Goal: Information Seeking & Learning: Learn about a topic

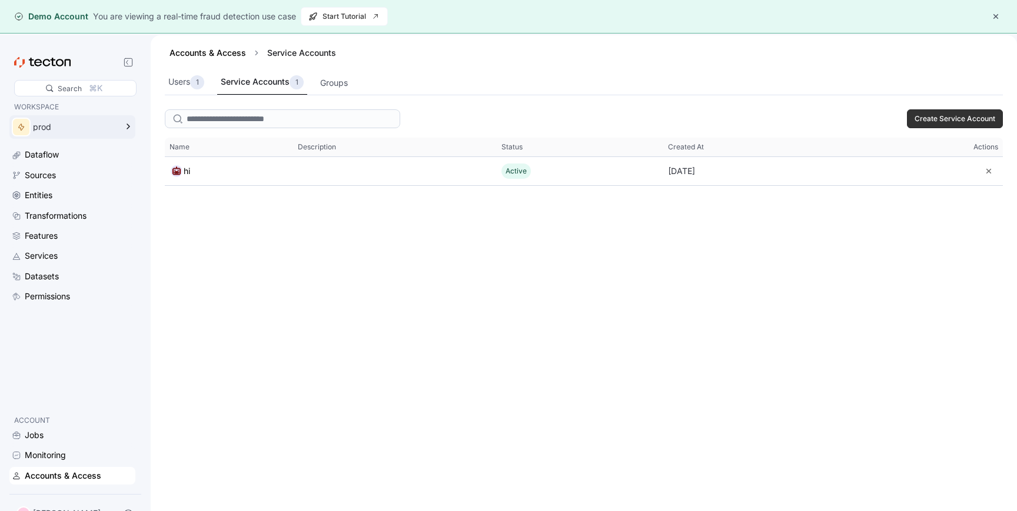
click at [64, 131] on div "prod" at bounding box center [75, 127] width 84 height 8
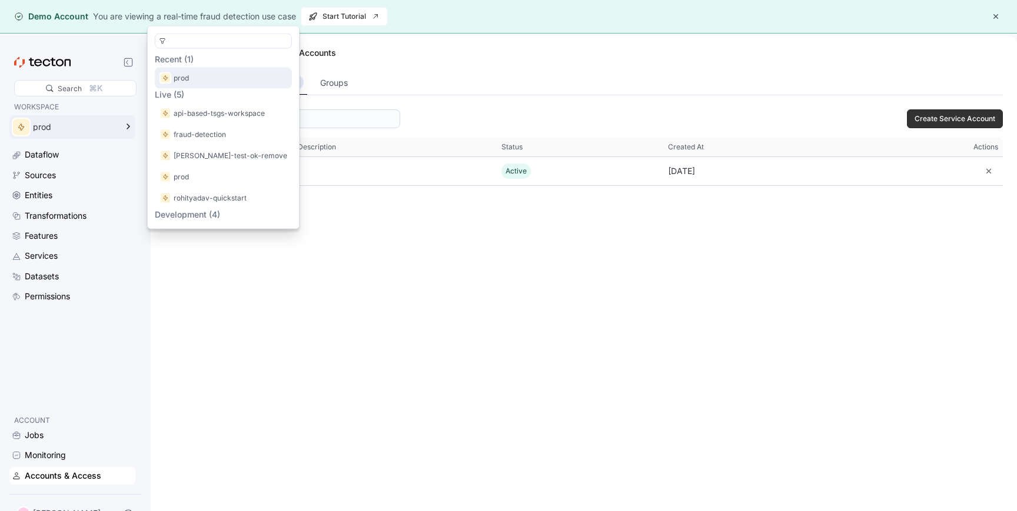
click at [193, 73] on div "prod" at bounding box center [223, 78] width 128 height 12
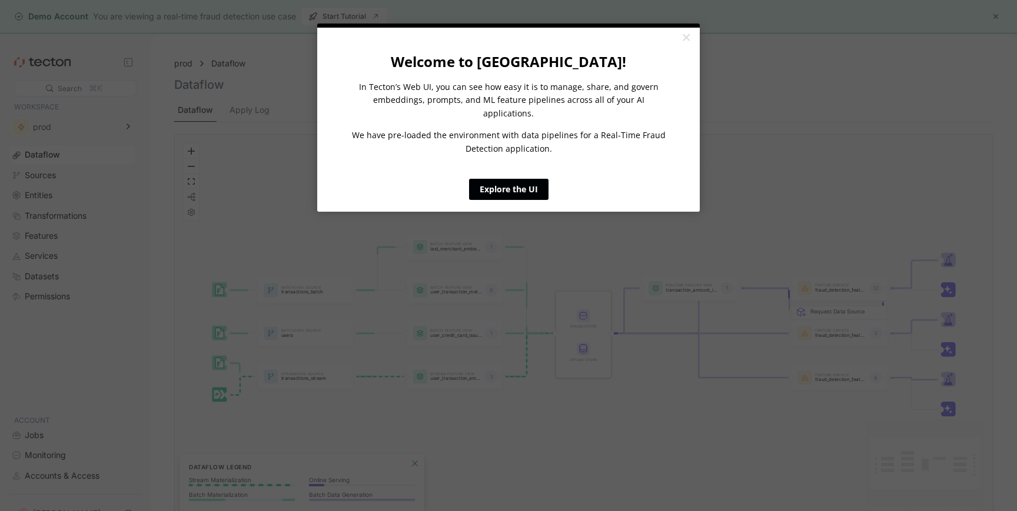
click at [504, 179] on link "Explore the UI" at bounding box center [508, 189] width 79 height 21
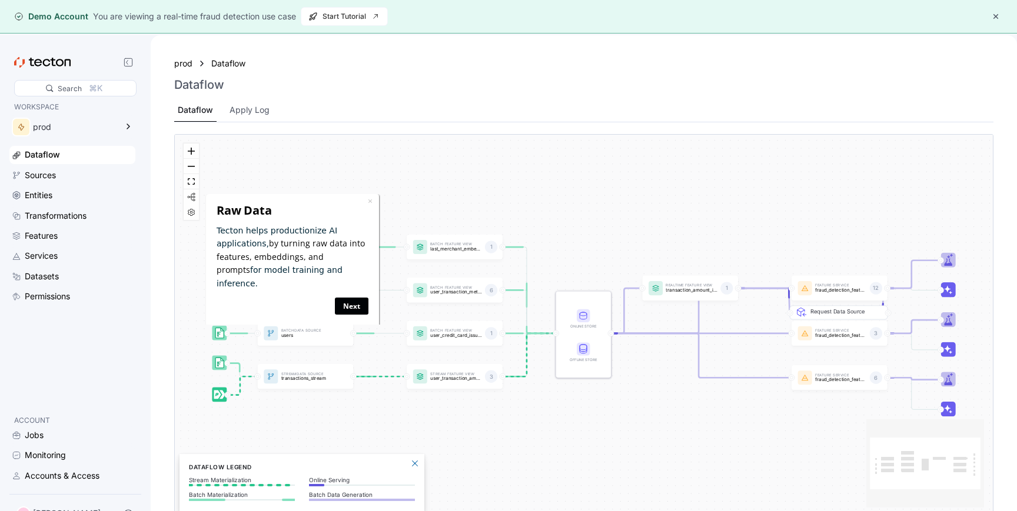
click at [352, 298] on link "Next" at bounding box center [352, 306] width 34 height 17
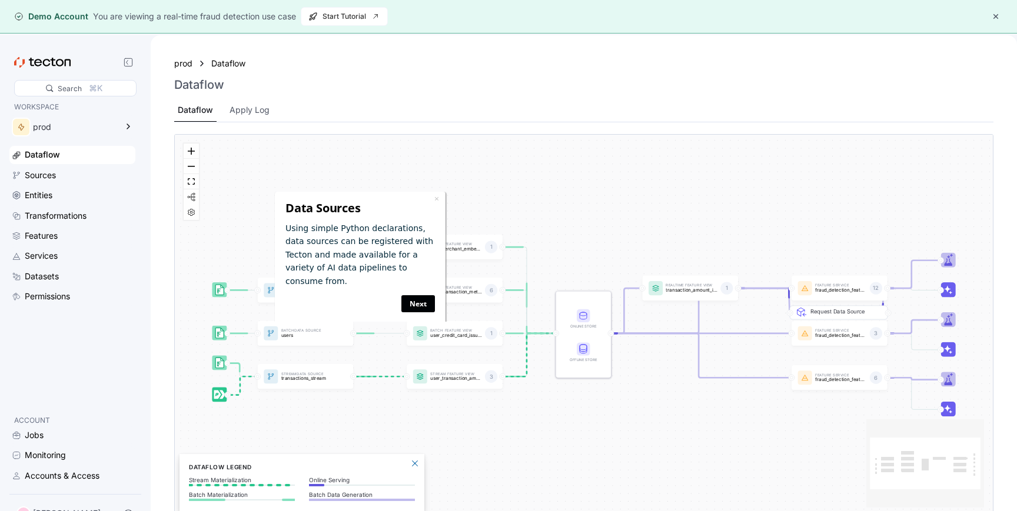
click at [422, 295] on link "Next" at bounding box center [418, 303] width 34 height 17
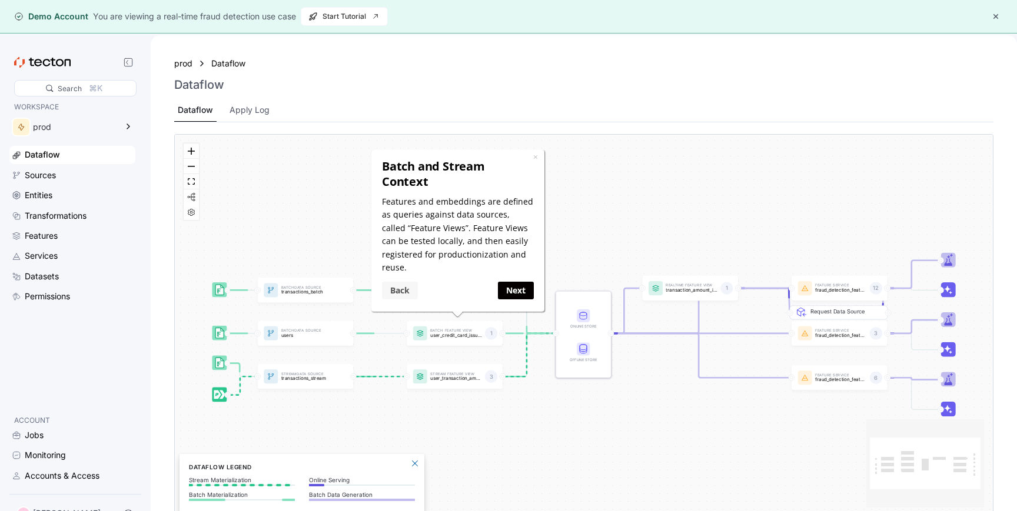
click at [397, 281] on link "Back" at bounding box center [400, 289] width 36 height 17
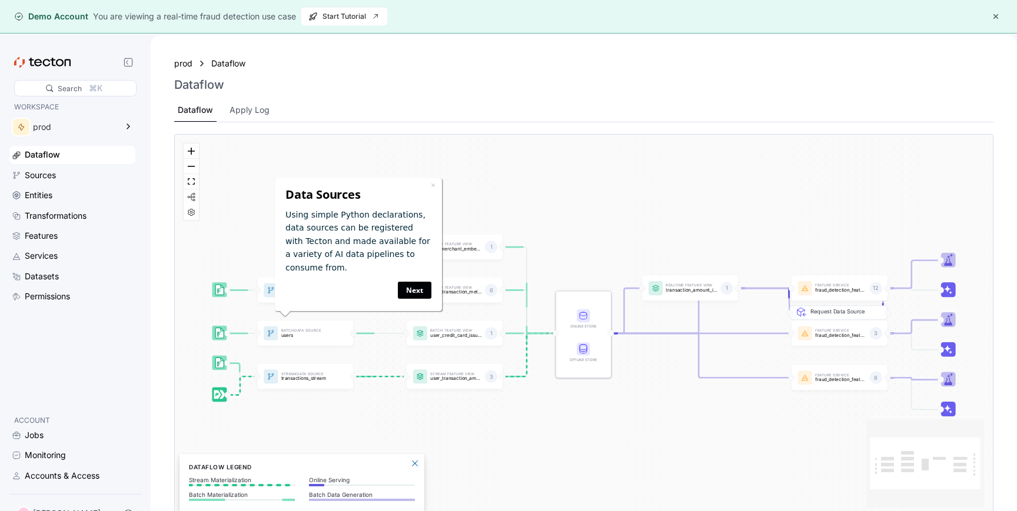
click at [417, 290] on link "Next" at bounding box center [414, 290] width 34 height 17
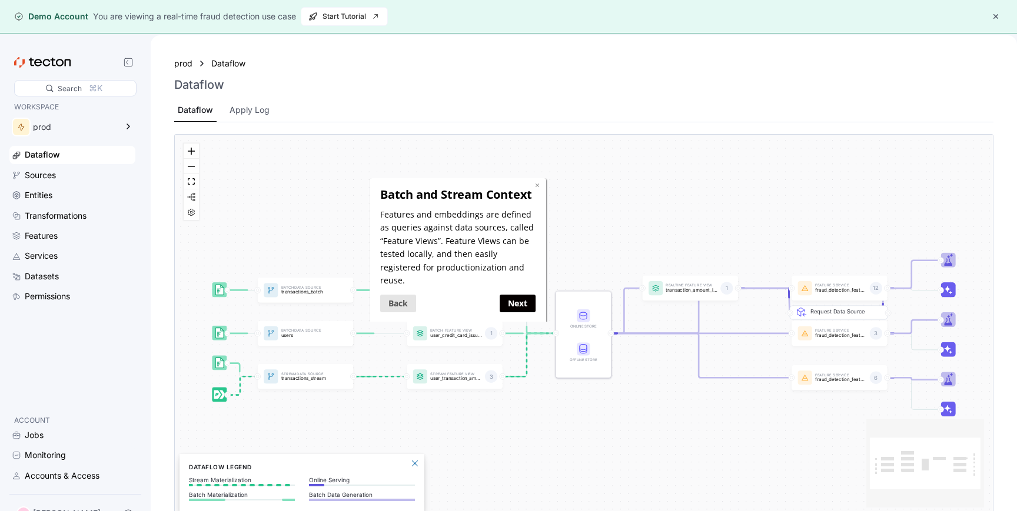
click at [538, 182] on link "×" at bounding box center [537, 184] width 5 height 11
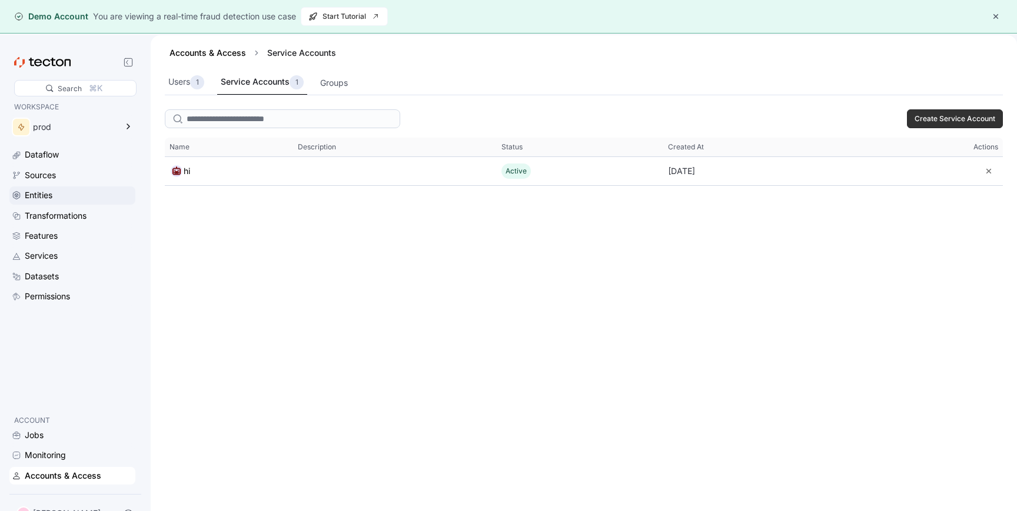
click at [41, 201] on div "Entities" at bounding box center [39, 195] width 28 height 13
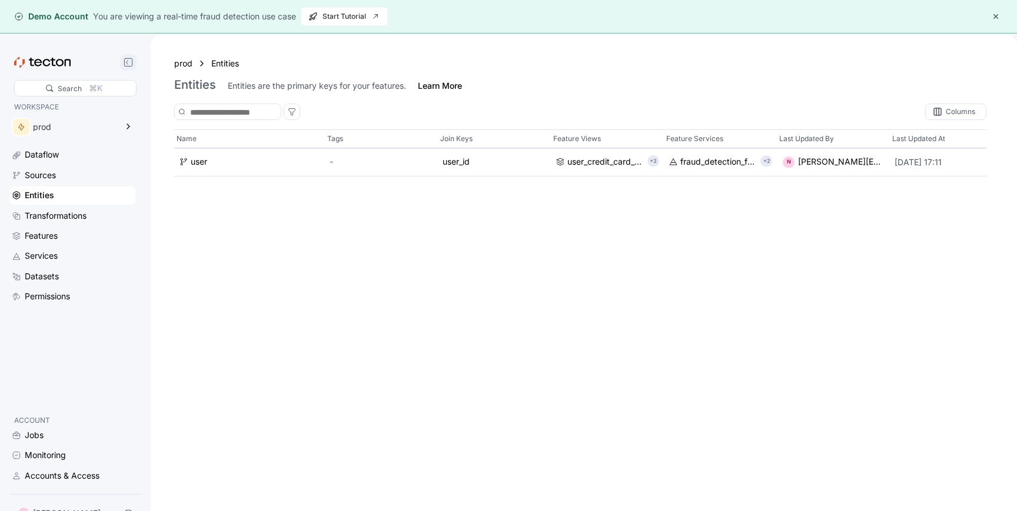
click at [127, 62] on icon at bounding box center [128, 62] width 9 height 9
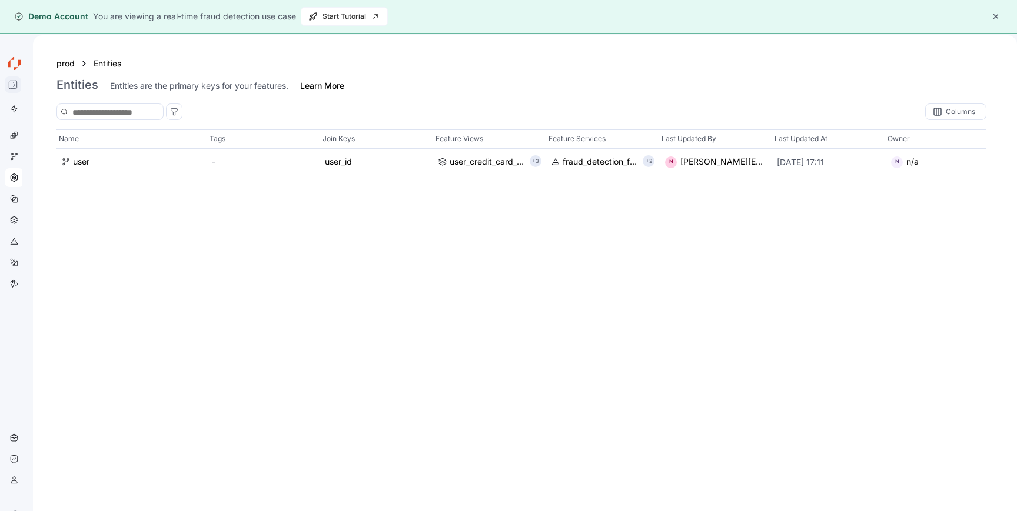
click at [11, 84] on icon at bounding box center [12, 84] width 9 height 9
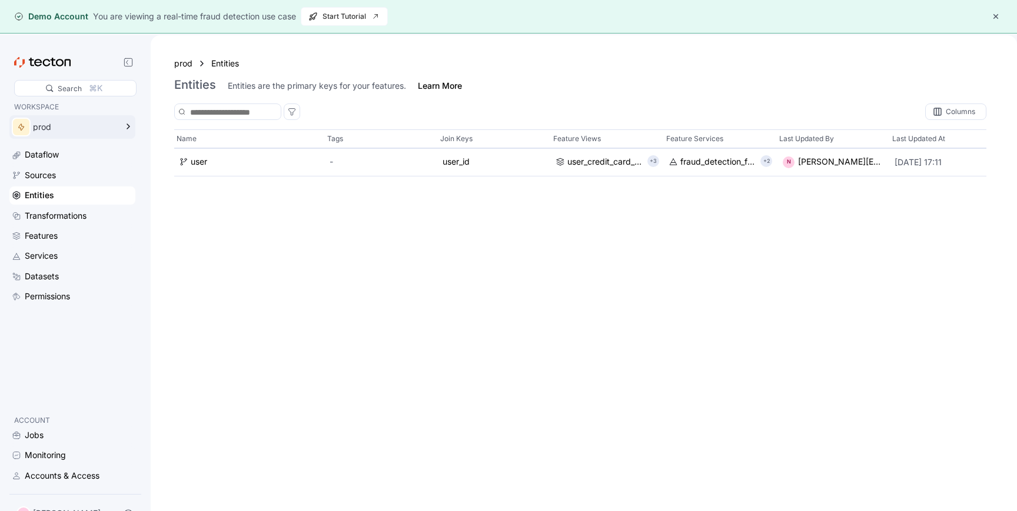
click at [92, 123] on div "prod" at bounding box center [75, 127] width 84 height 8
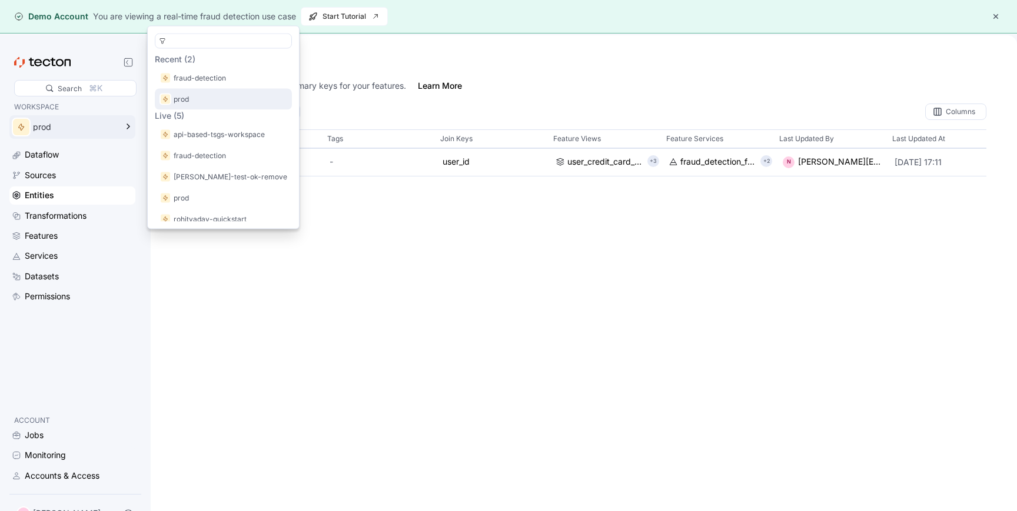
click at [185, 102] on p "prod" at bounding box center [181, 100] width 15 height 12
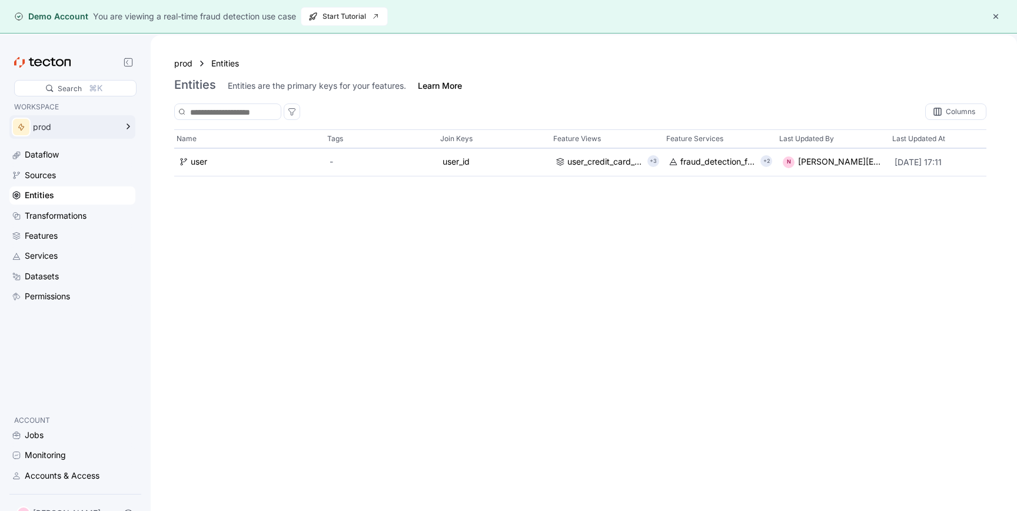
click at [53, 121] on div "prod" at bounding box center [63, 127] width 109 height 24
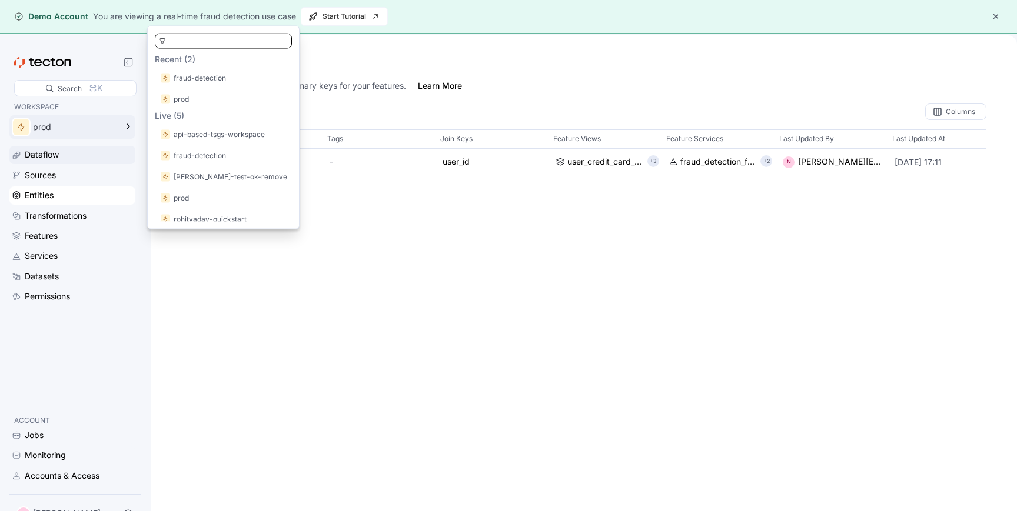
click at [48, 152] on div "Dataflow" at bounding box center [42, 154] width 34 height 13
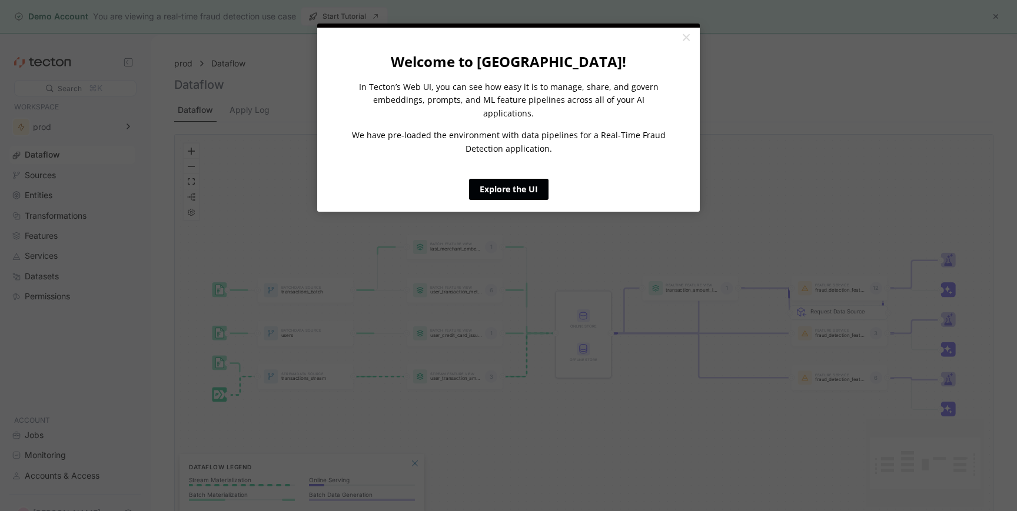
click at [515, 179] on link "Explore the UI" at bounding box center [508, 189] width 79 height 21
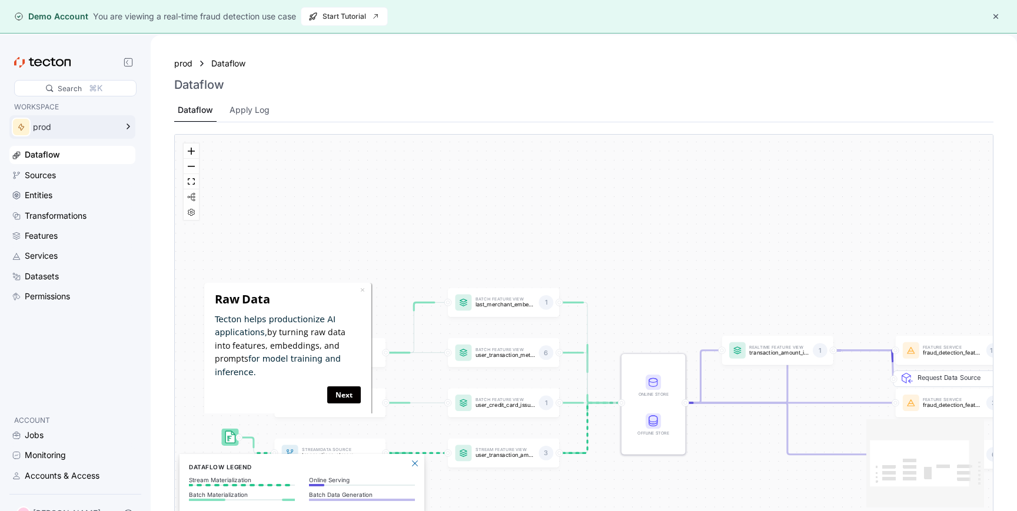
click at [80, 131] on div "prod" at bounding box center [75, 127] width 84 height 8
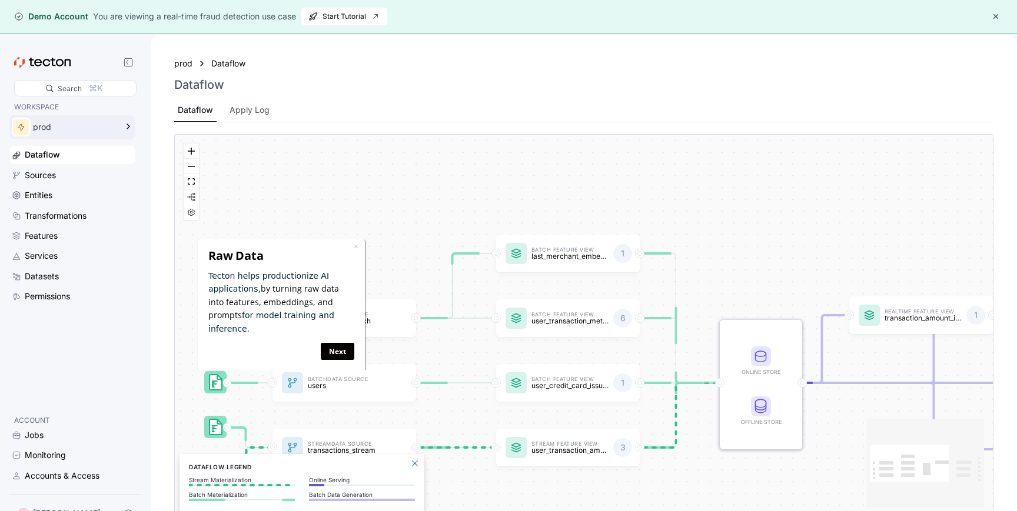
click at [404, 191] on div "Batch Data Source transactions_batch Stream Data Source transactions_stream Bat…" at bounding box center [584, 326] width 818 height 382
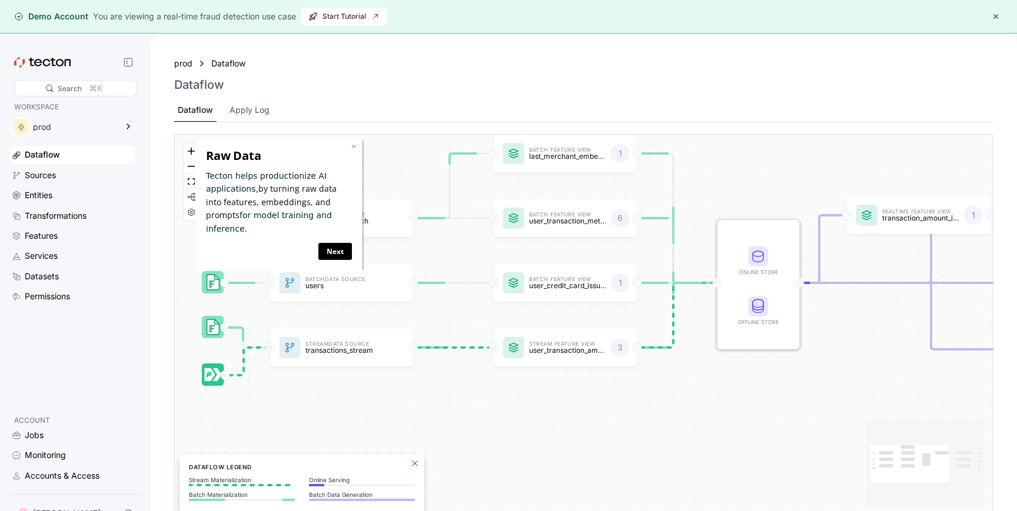
click at [354, 148] on link "×" at bounding box center [353, 145] width 5 height 11
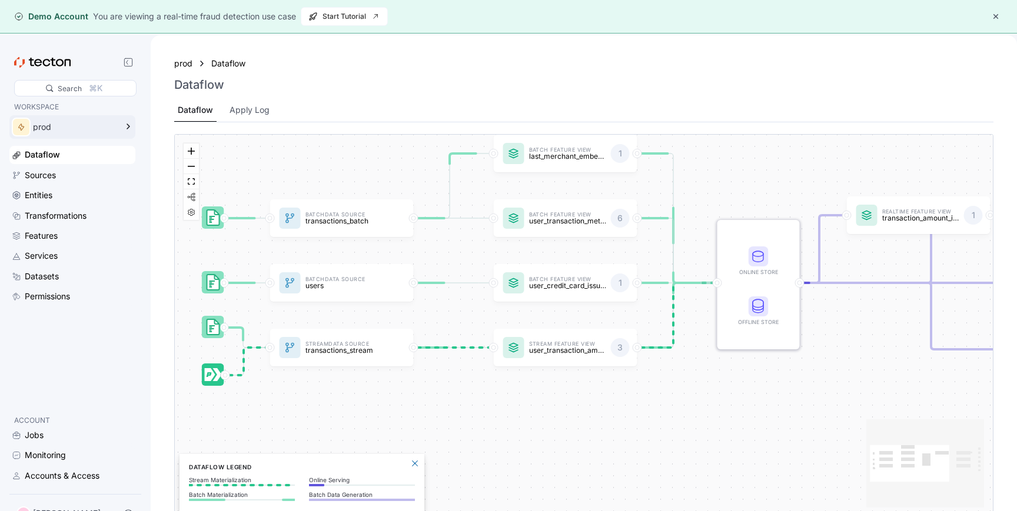
click at [54, 129] on div "prod" at bounding box center [75, 127] width 84 height 8
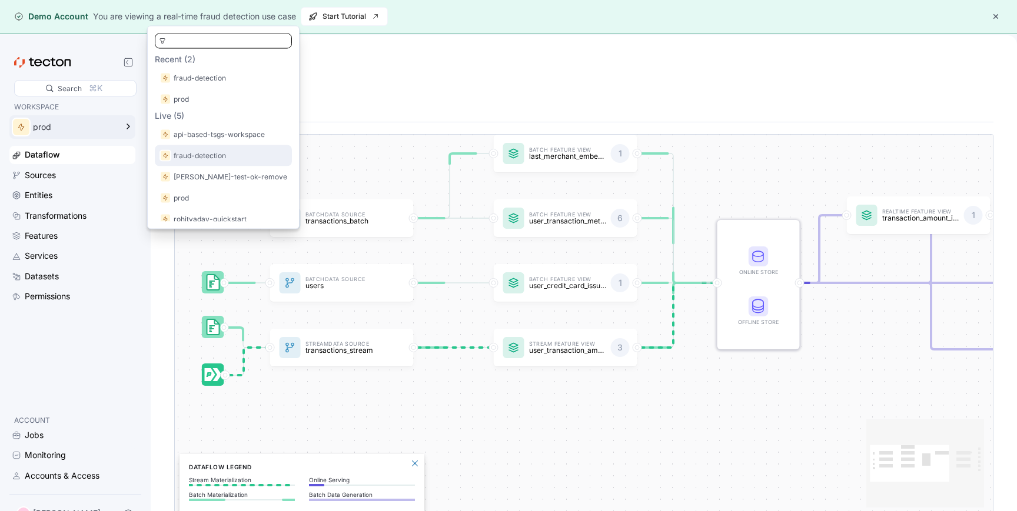
scroll to position [107, 0]
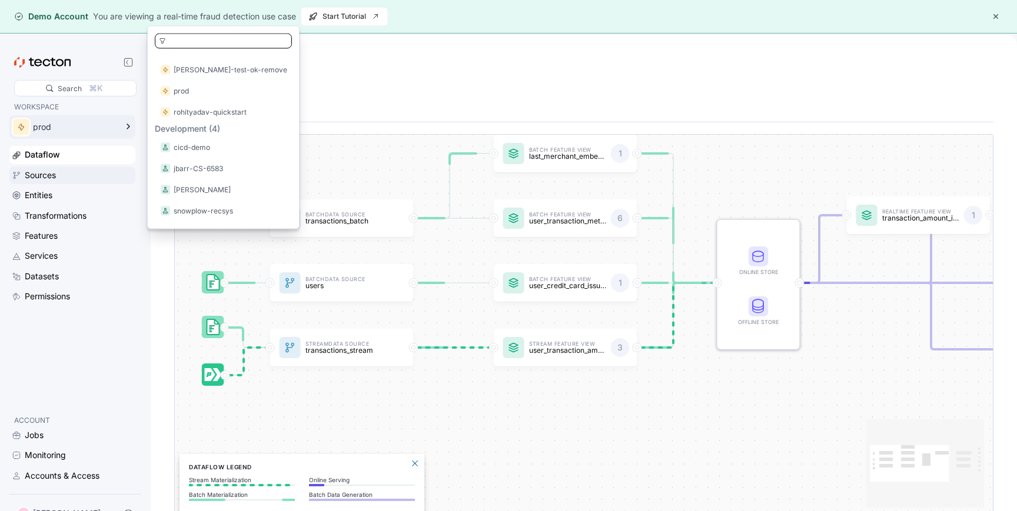
click at [75, 177] on div "Sources" at bounding box center [79, 175] width 108 height 13
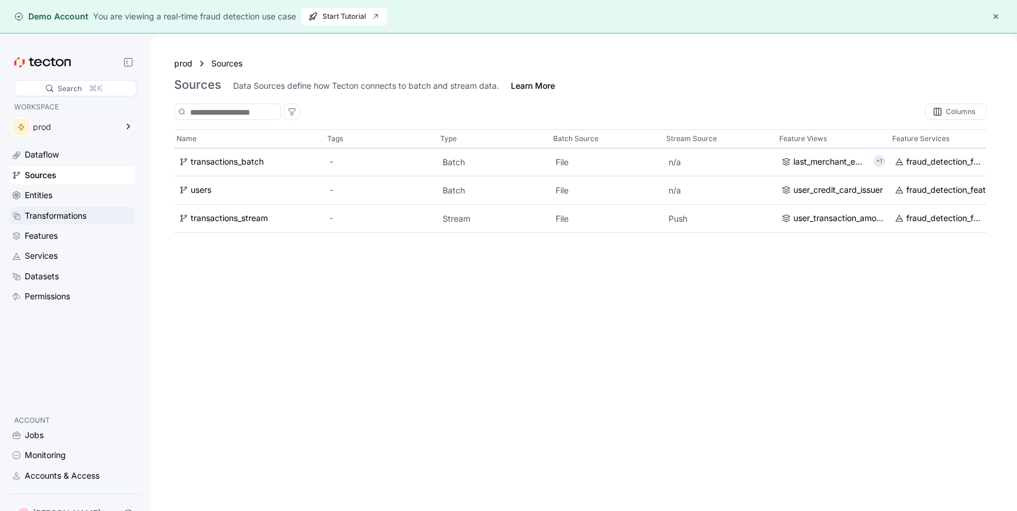
click at [78, 218] on div "Transformations" at bounding box center [56, 215] width 62 height 13
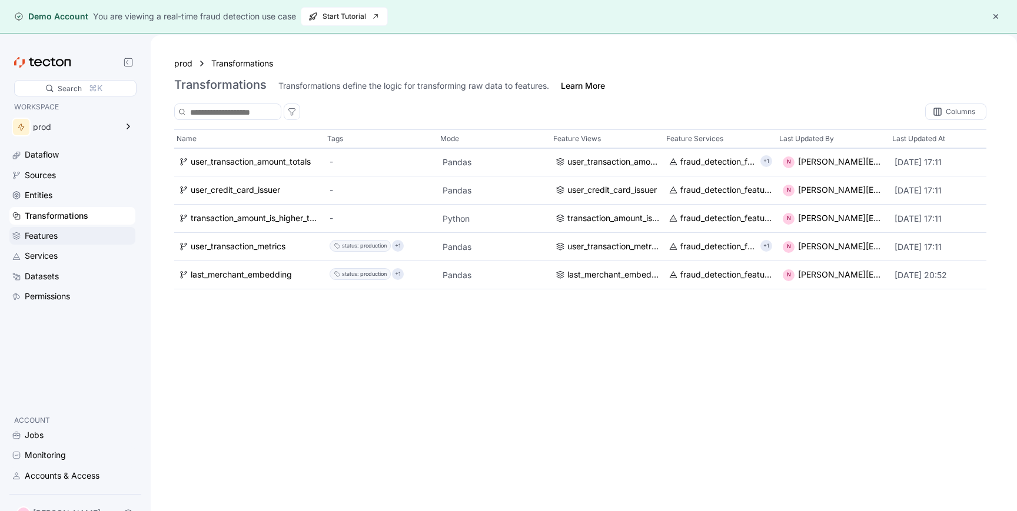
click at [76, 235] on div "Features" at bounding box center [79, 235] width 108 height 13
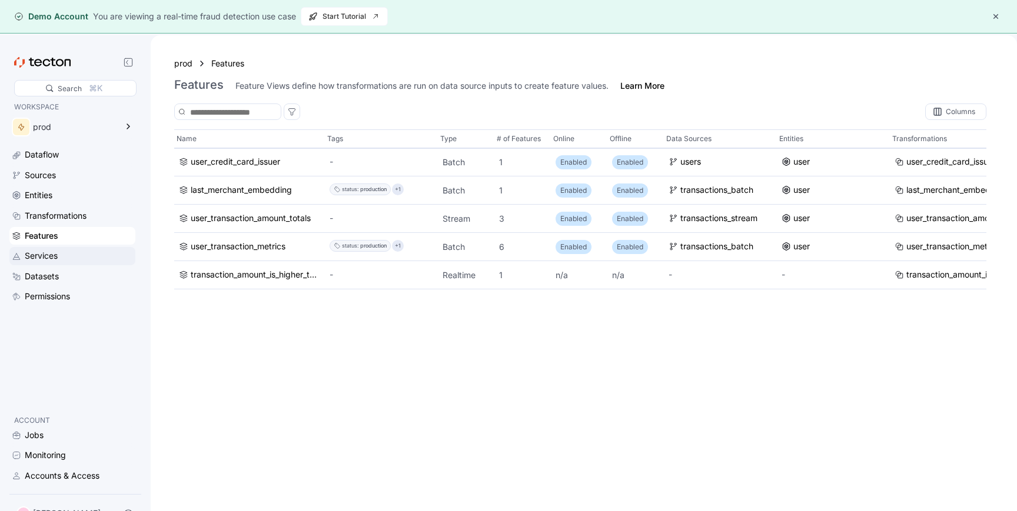
click at [74, 257] on div "Services" at bounding box center [79, 255] width 108 height 13
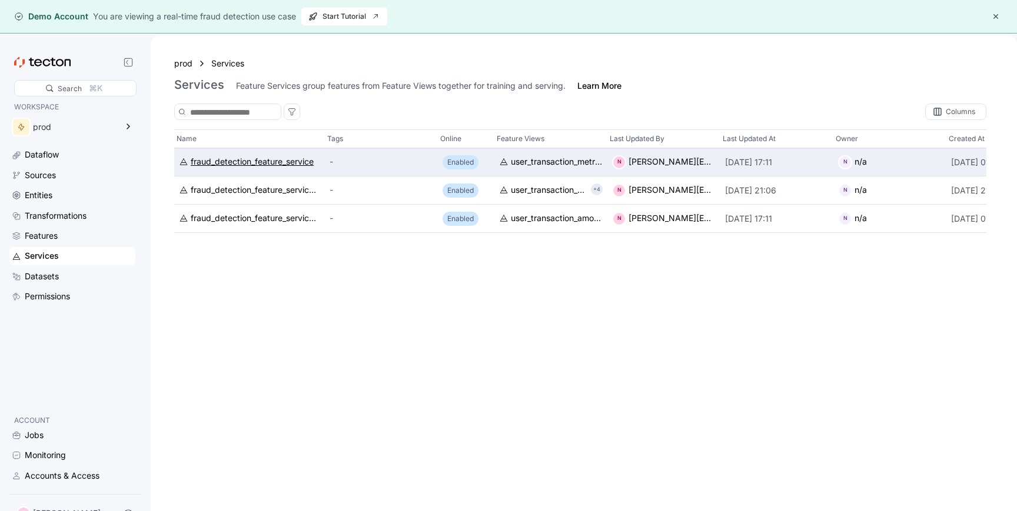
click at [292, 168] on div "fraud_detection_feature_service" at bounding box center [252, 162] width 123 height 13
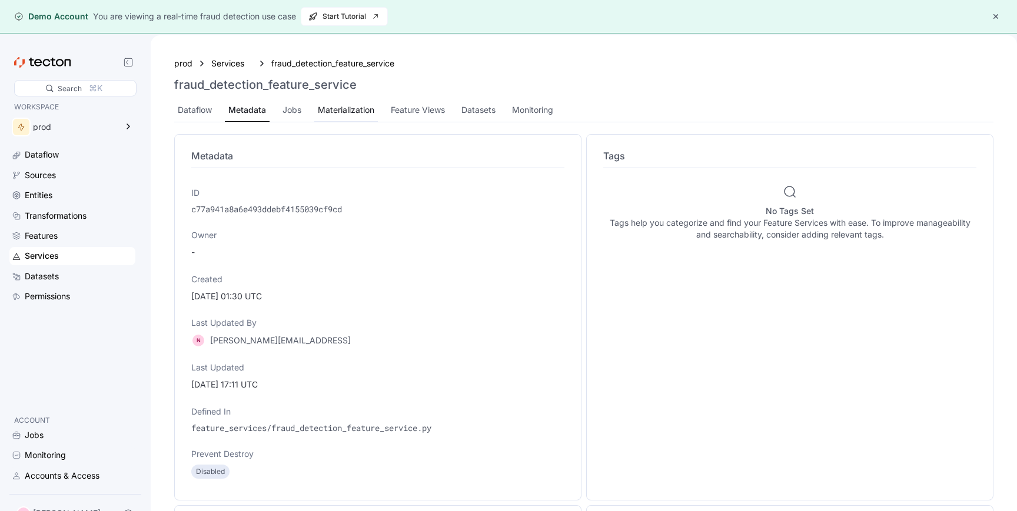
click at [357, 114] on div "Materialization" at bounding box center [346, 110] width 56 height 13
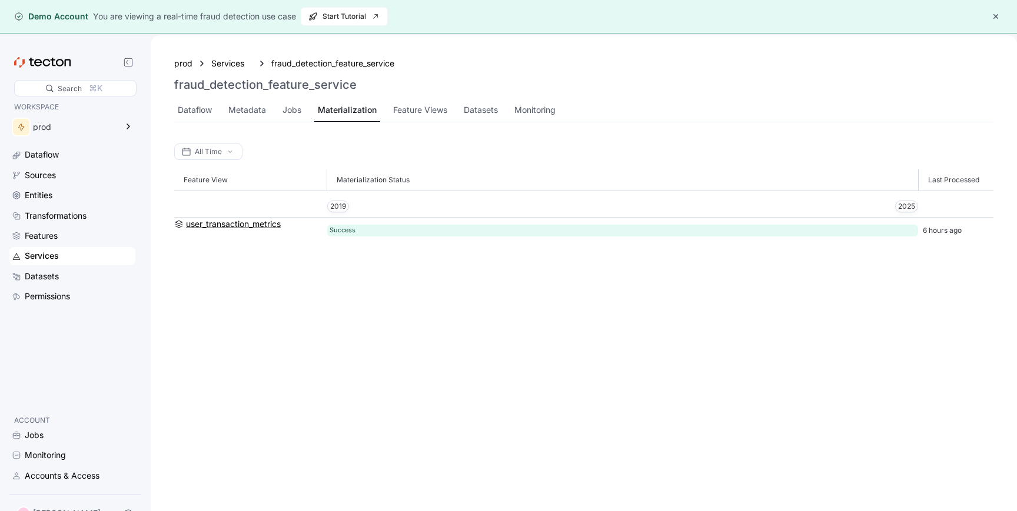
click at [255, 227] on div "user_transaction_metrics" at bounding box center [233, 224] width 95 height 13
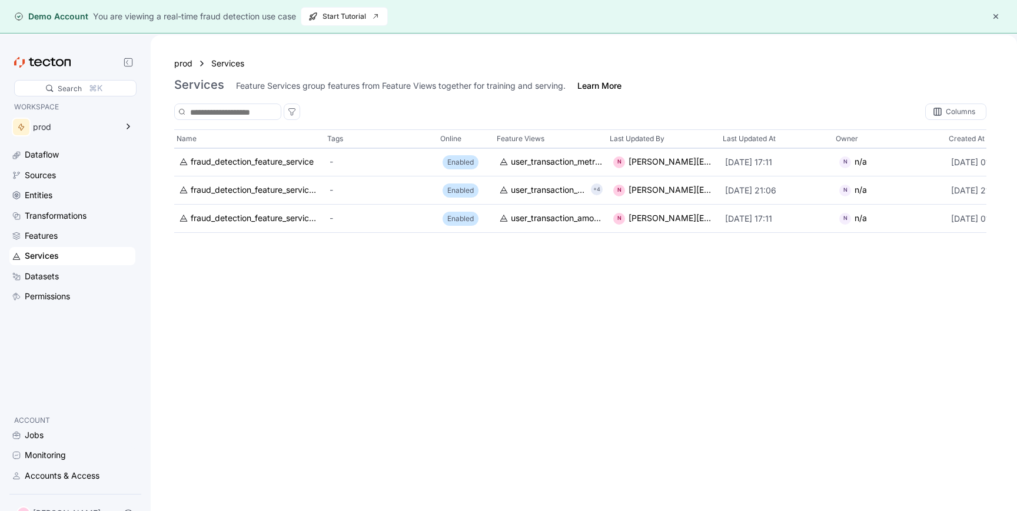
click at [55, 261] on div "Services" at bounding box center [42, 255] width 34 height 13
click at [55, 232] on div "Features" at bounding box center [41, 235] width 33 height 13
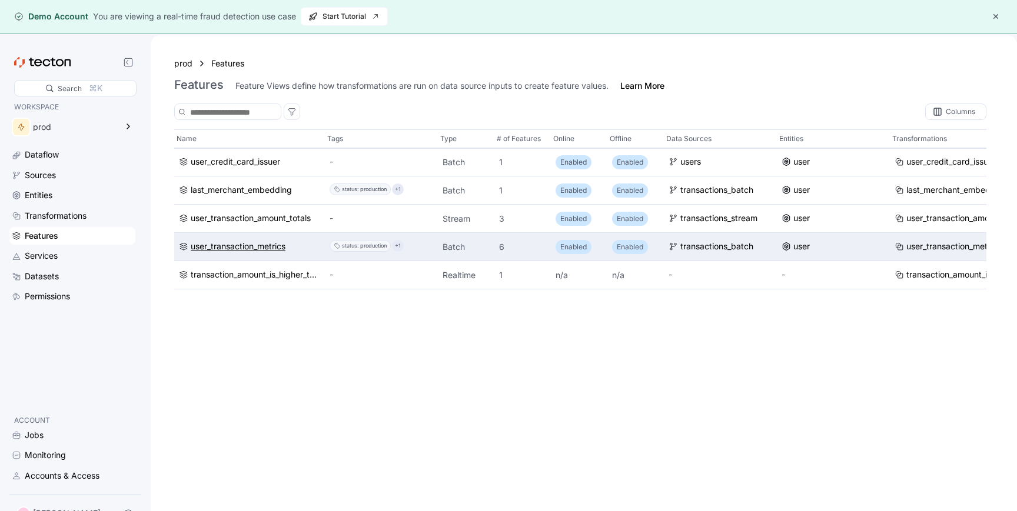
click at [246, 251] on div "user_transaction_metrics" at bounding box center [238, 247] width 95 height 13
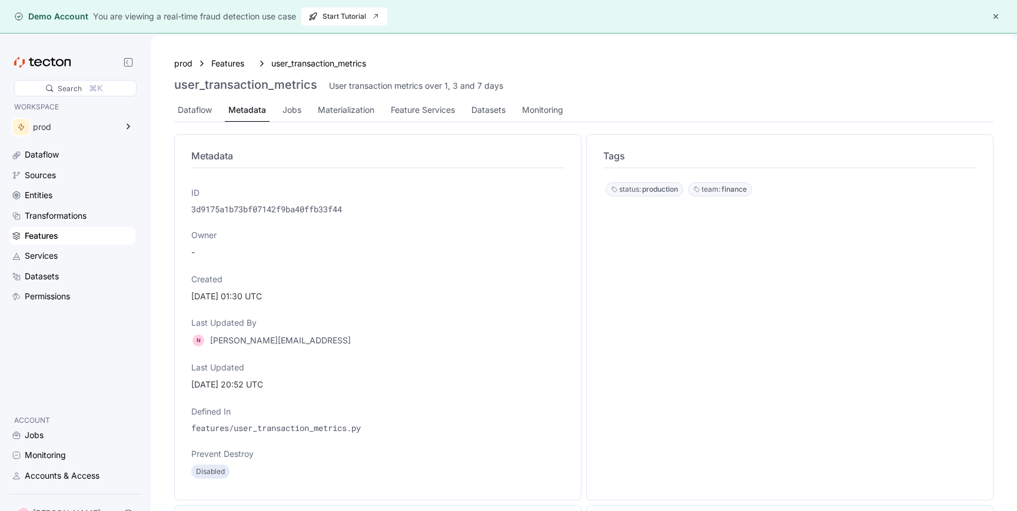
click at [92, 239] on div "Features" at bounding box center [79, 235] width 108 height 13
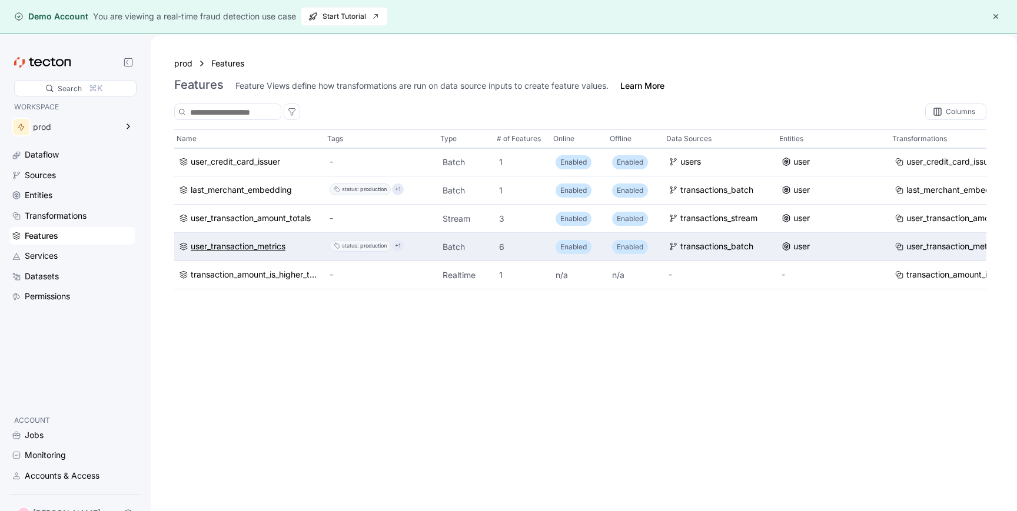
click at [240, 243] on div "user_transaction_metrics" at bounding box center [238, 247] width 95 height 13
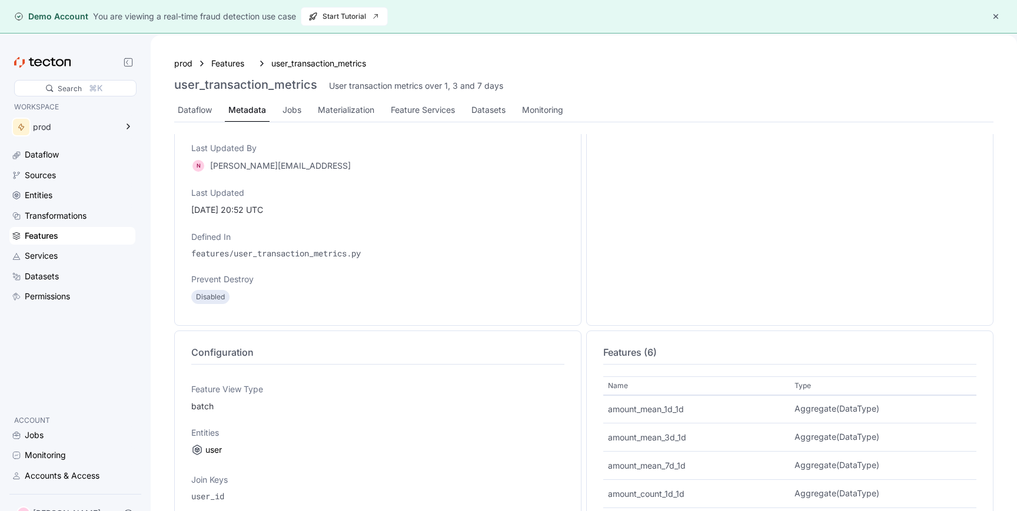
scroll to position [176, 0]
click at [237, 168] on p "noopur@tecton.ai" at bounding box center [280, 165] width 141 height 12
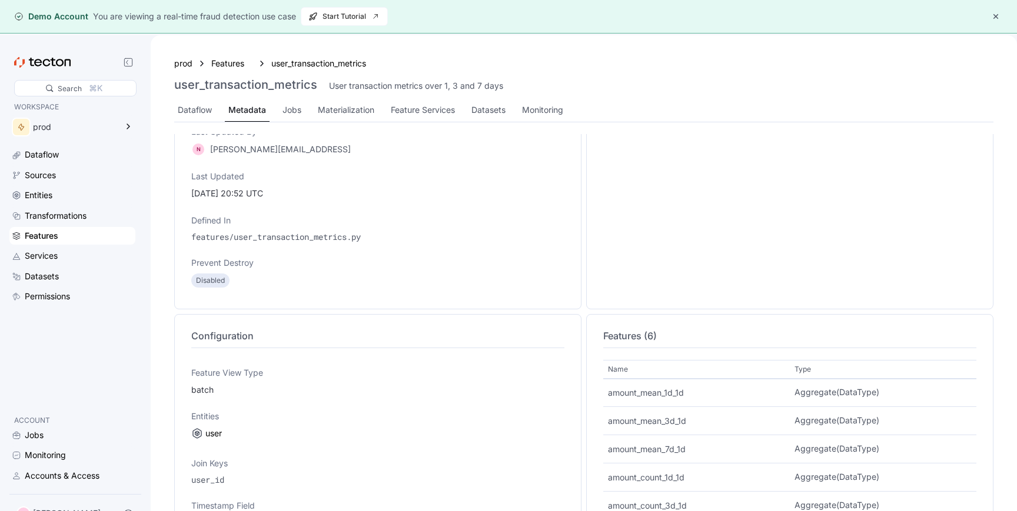
scroll to position [0, 0]
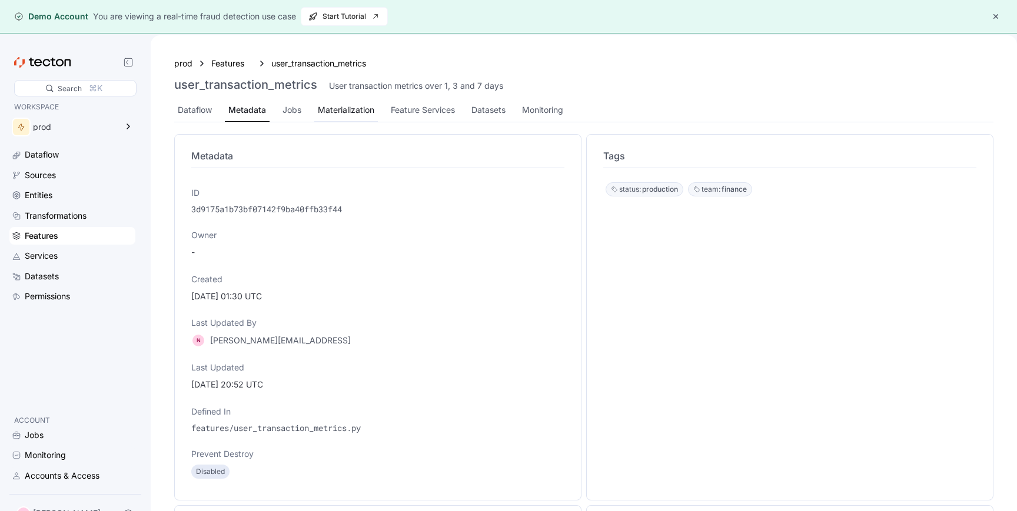
click at [343, 106] on div "Materialization" at bounding box center [346, 110] width 56 height 13
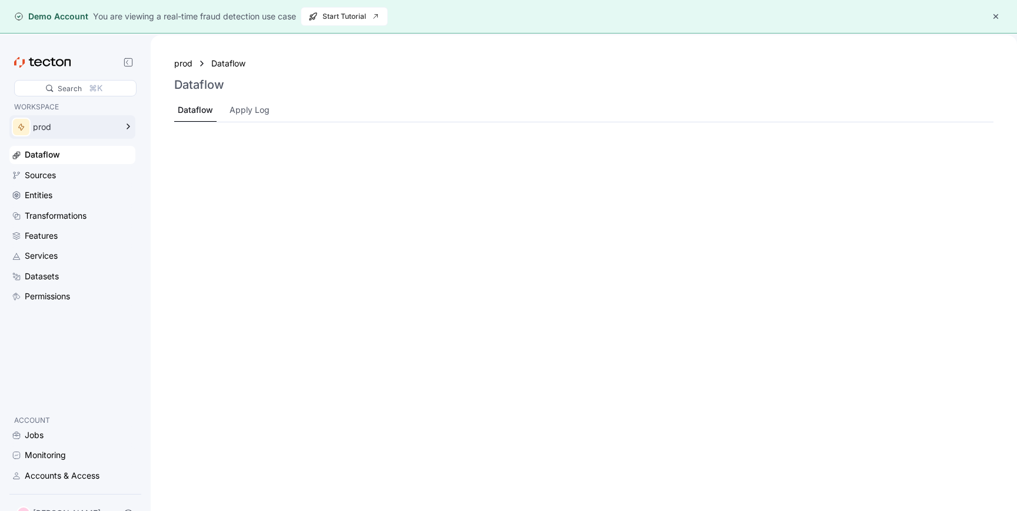
click at [119, 129] on div "prod" at bounding box center [63, 127] width 109 height 24
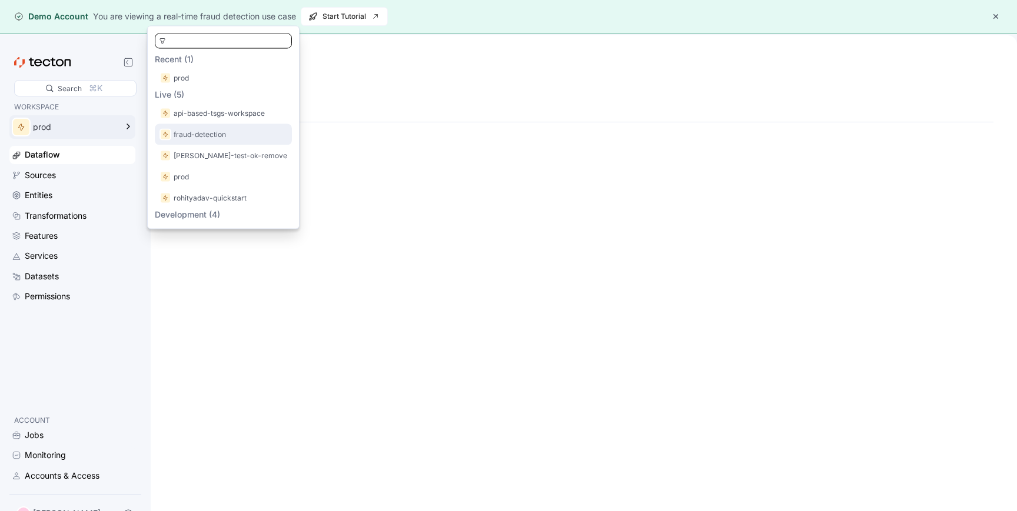
click at [219, 134] on p "fraud-detection" at bounding box center [200, 135] width 52 height 12
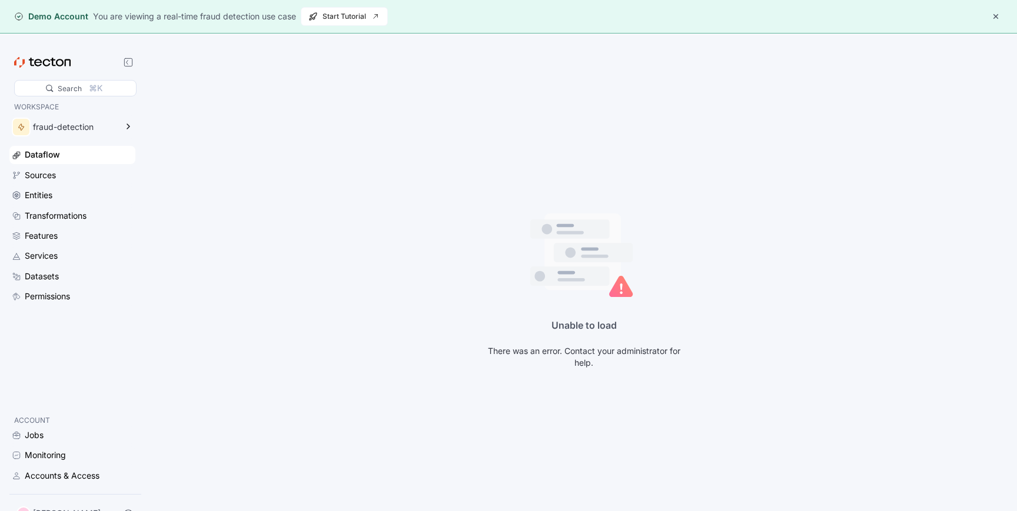
click at [29, 64] on icon at bounding box center [42, 62] width 56 height 11
click at [994, 17] on button "button" at bounding box center [996, 16] width 14 height 14
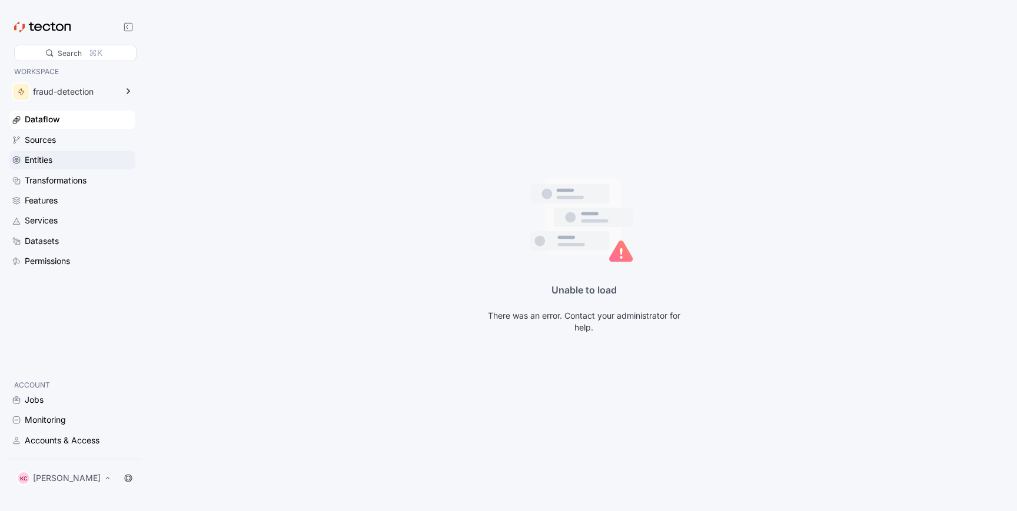
click at [50, 155] on div "Entities" at bounding box center [39, 160] width 28 height 13
click at [52, 92] on div "fraud-detection" at bounding box center [75, 92] width 84 height 8
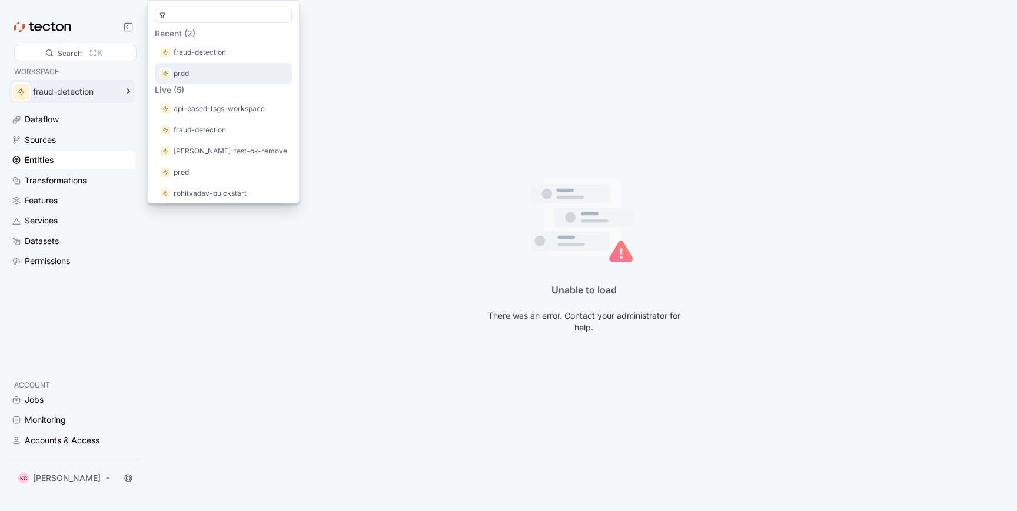
click at [189, 79] on div "prod" at bounding box center [223, 73] width 137 height 21
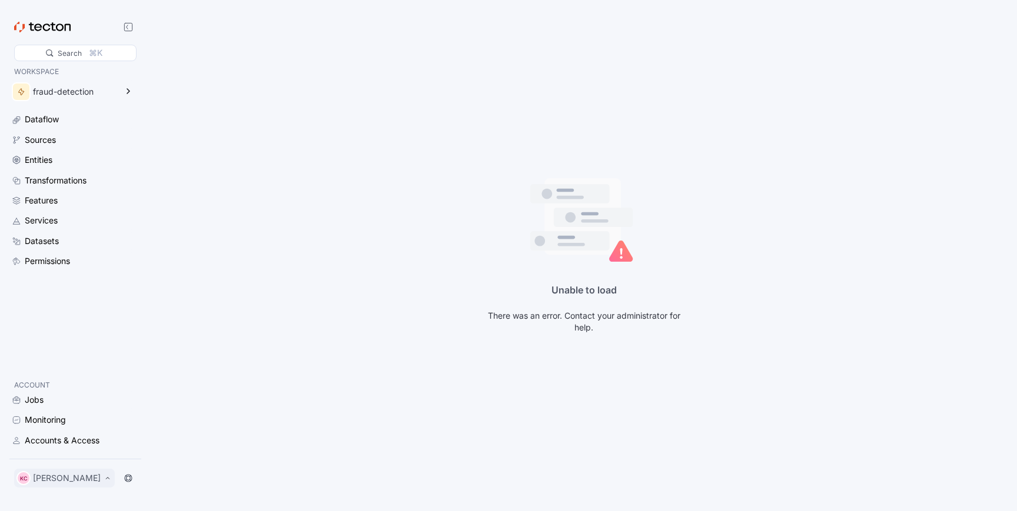
click at [92, 478] on p "[PERSON_NAME]" at bounding box center [67, 479] width 68 height 12
click at [71, 431] on div "My Account" at bounding box center [59, 431] width 47 height 12
click at [314, 330] on div "Unable to load There was an error. Contact your administrator for help." at bounding box center [584, 255] width 866 height 511
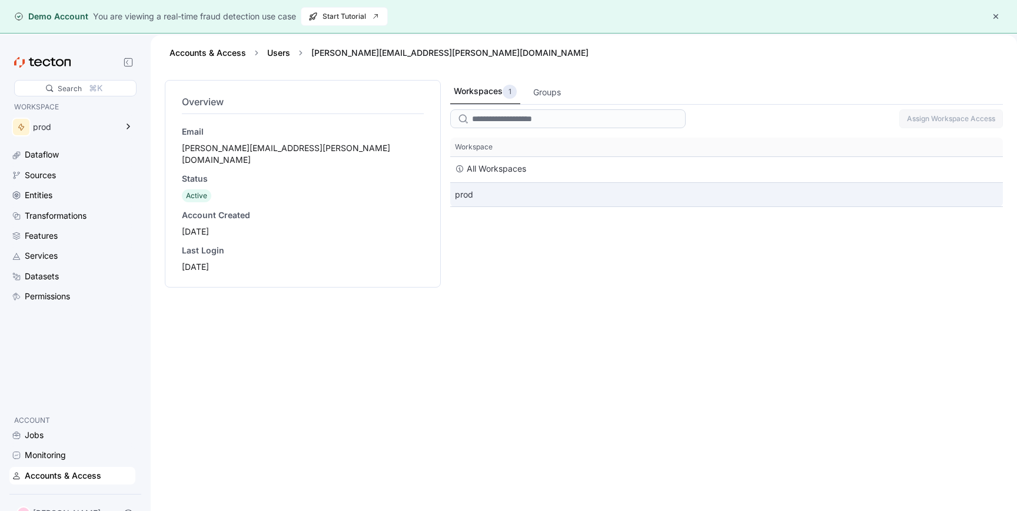
click at [471, 199] on div "prod" at bounding box center [726, 195] width 553 height 24
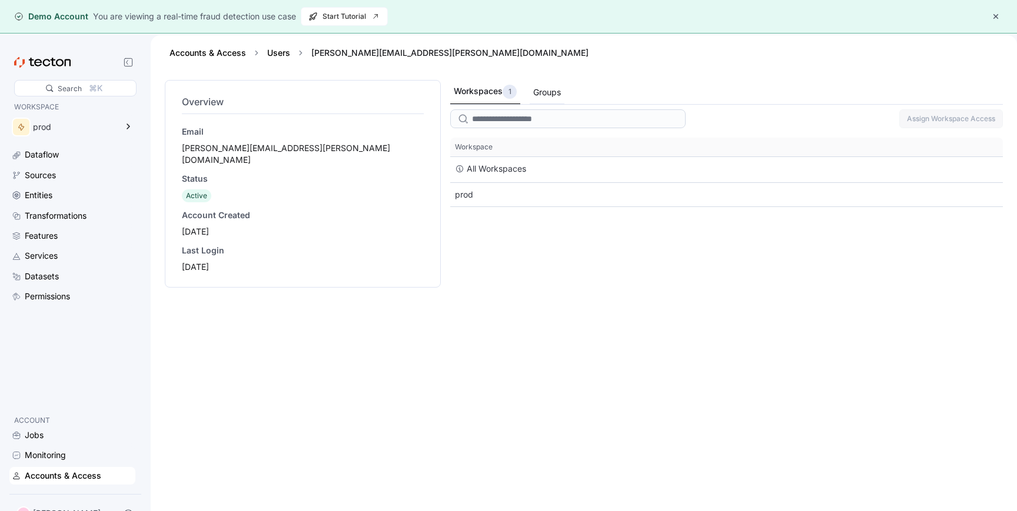
click at [553, 99] on div "Groups" at bounding box center [547, 92] width 35 height 23
click at [481, 89] on div "Workspaces 1" at bounding box center [485, 92] width 62 height 14
